Goal: Task Accomplishment & Management: Manage account settings

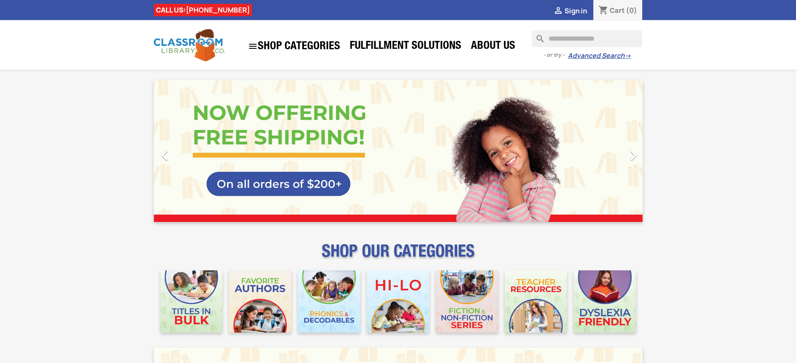
click at [579, 10] on span "Sign in" at bounding box center [575, 10] width 23 height 9
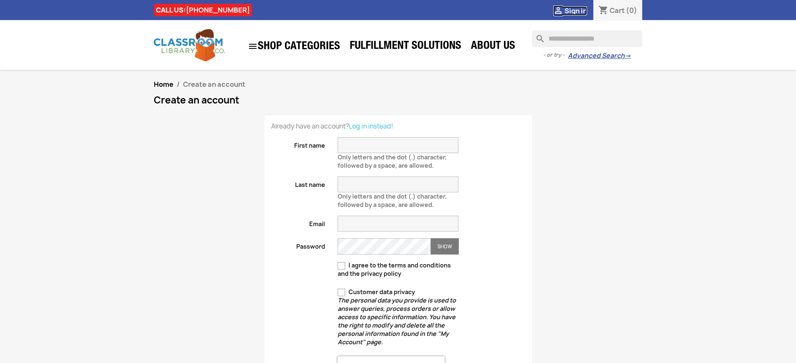
click at [579, 10] on span "Sign in" at bounding box center [575, 10] width 23 height 9
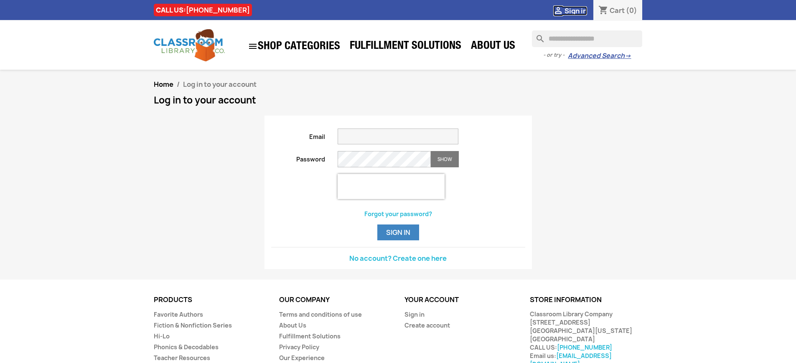
click at [579, 10] on span "Sign in" at bounding box center [575, 10] width 23 height 9
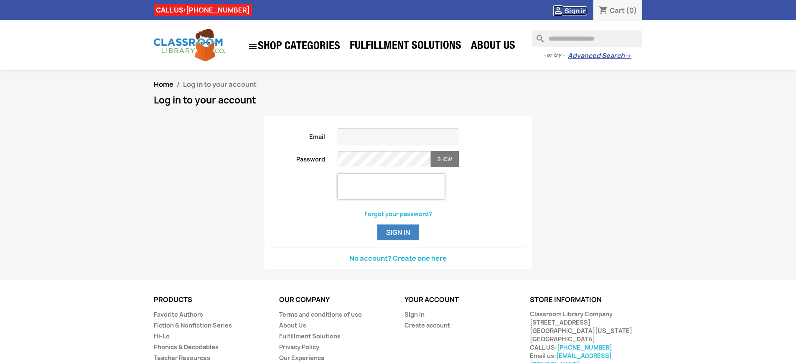
click at [579, 10] on span "Sign in" at bounding box center [575, 10] width 23 height 9
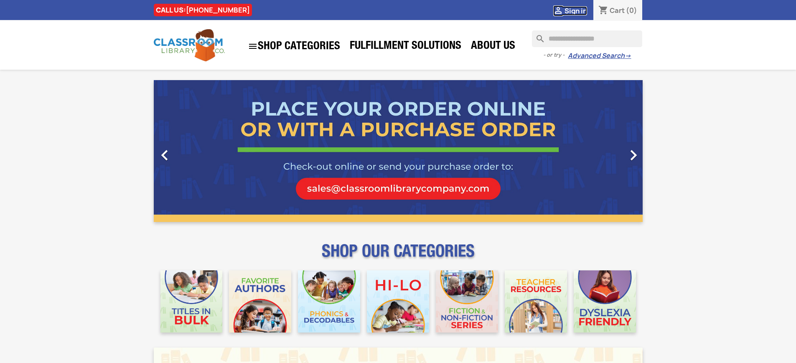
click at [579, 10] on span "Sign in" at bounding box center [575, 10] width 23 height 9
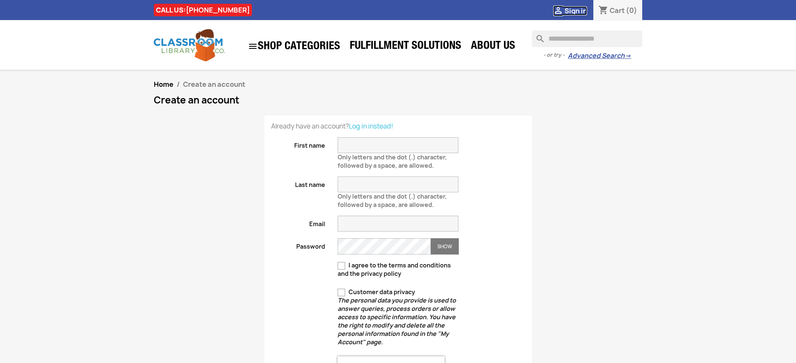
click at [579, 10] on span "Sign in" at bounding box center [575, 10] width 23 height 9
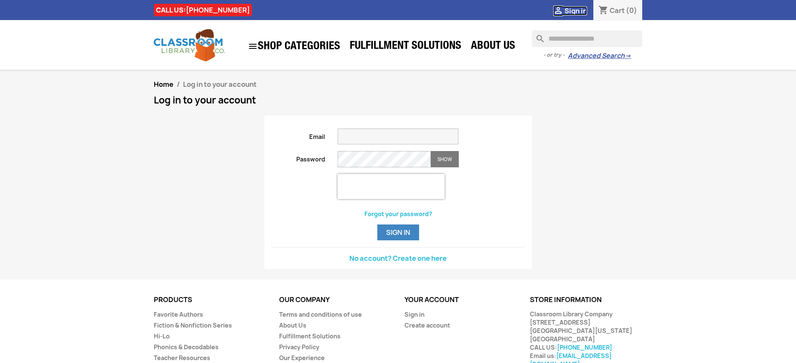
click at [579, 10] on span "Sign in" at bounding box center [575, 10] width 23 height 9
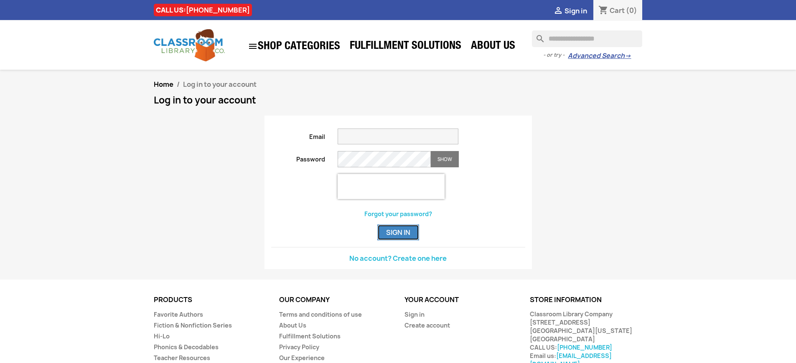
click at [398, 241] on button "Sign in" at bounding box center [398, 233] width 42 height 16
